Goal: Task Accomplishment & Management: Use online tool/utility

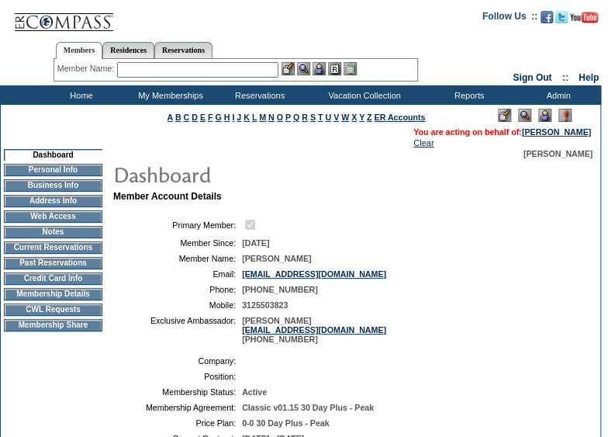
click at [241, 375] on table "Company: Position: Membership Status: Active Membership Agreement: Classic v01.…" at bounding box center [346, 439] width 466 height 178
click at [45, 311] on td "CWL Requests" at bounding box center [53, 309] width 99 height 12
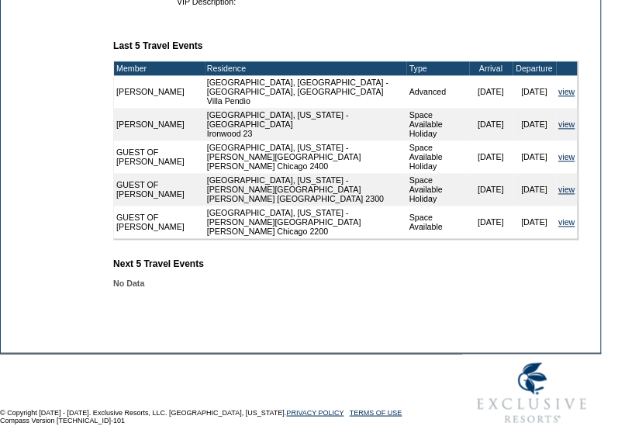
scroll to position [570, 0]
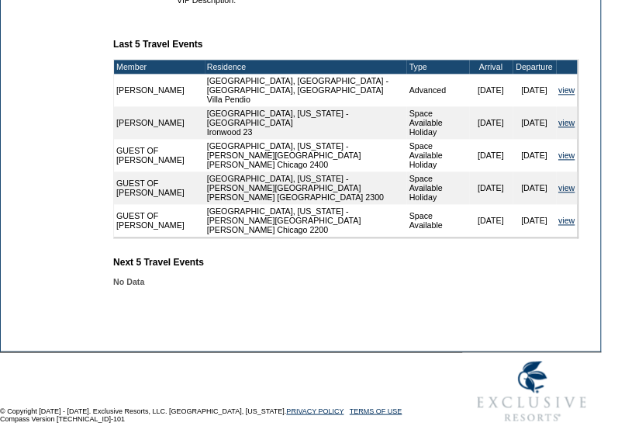
click at [362, 286] on div "No Data" at bounding box center [352, 281] width 478 height 9
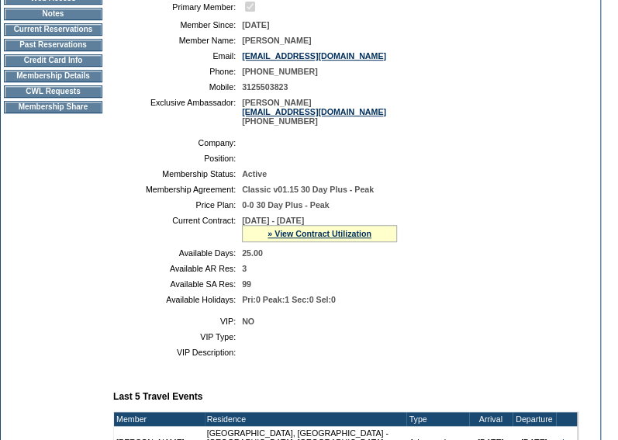
scroll to position [216, 0]
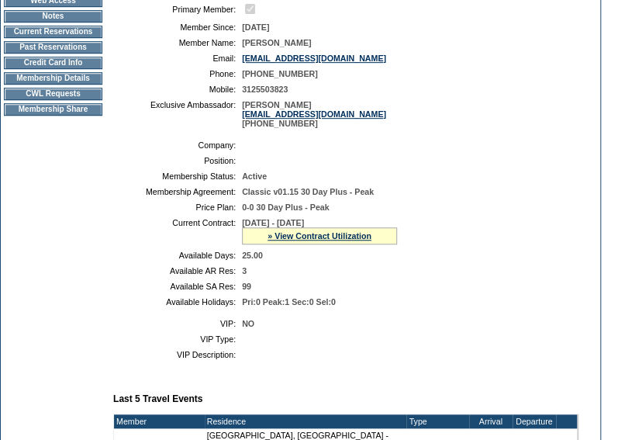
click at [53, 100] on td "CWL Requests" at bounding box center [53, 94] width 99 height 12
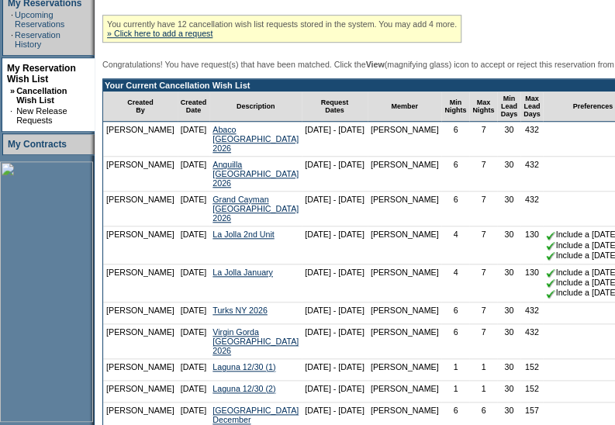
scroll to position [321, 0]
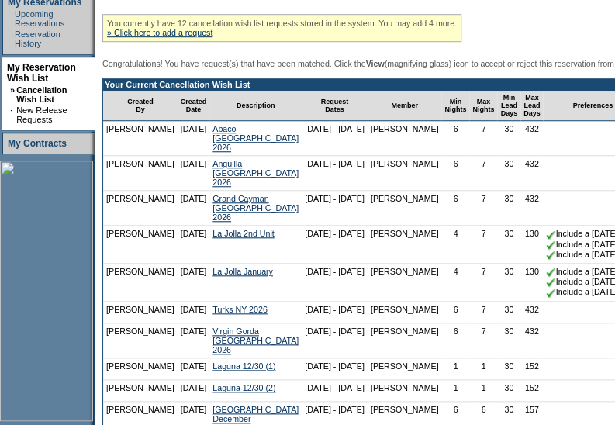
click at [304, 320] on td "[DATE] - [DATE]" at bounding box center [335, 313] width 66 height 22
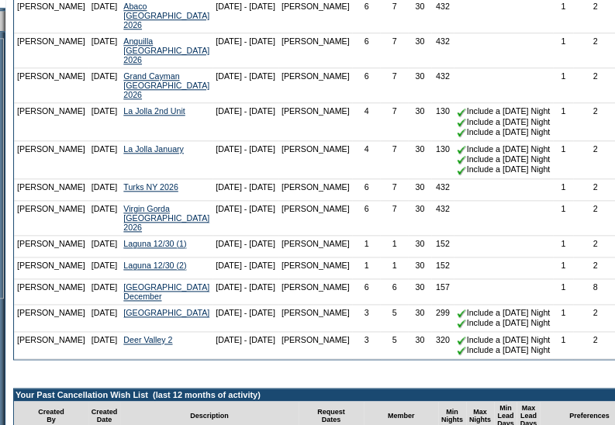
scroll to position [445, 89]
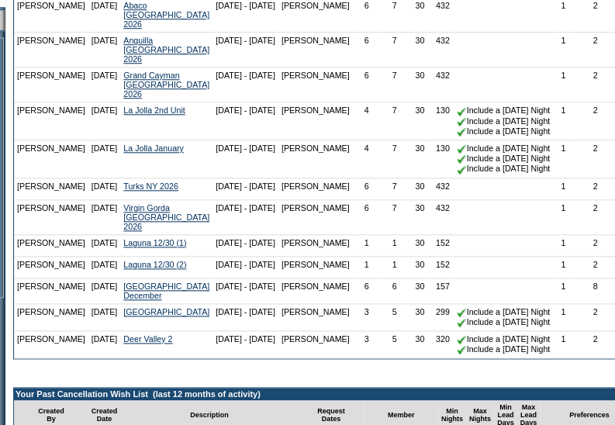
click at [282, 304] on td "[PERSON_NAME]" at bounding box center [316, 292] width 74 height 26
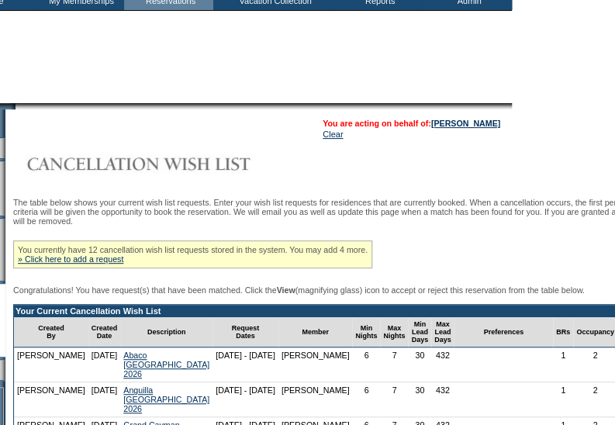
scroll to position [0, 89]
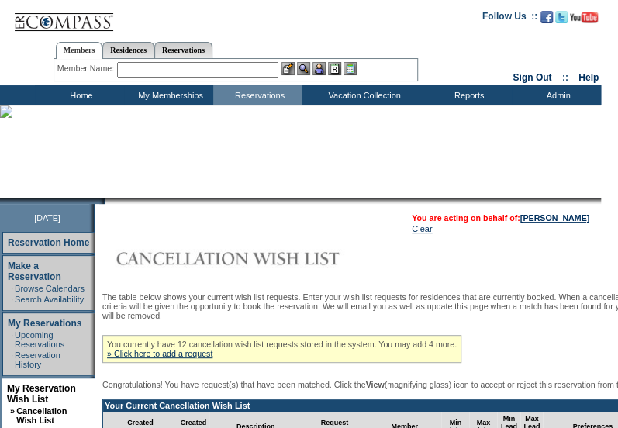
click at [206, 357] on link "» Click here to add a request" at bounding box center [160, 353] width 106 height 9
